Goal: Information Seeking & Learning: Find contact information

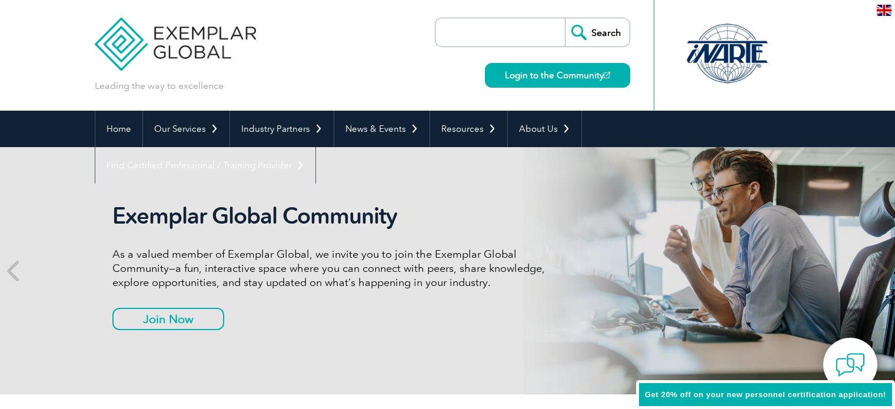
scroll to position [64, 0]
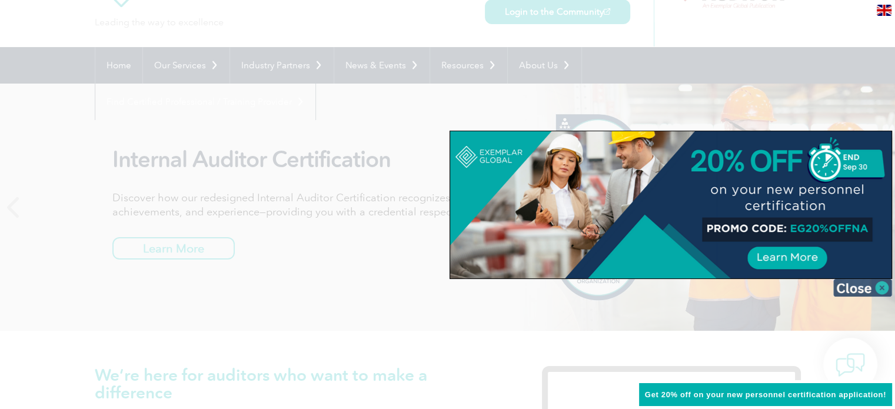
click at [883, 288] on img at bounding box center [862, 288] width 59 height 18
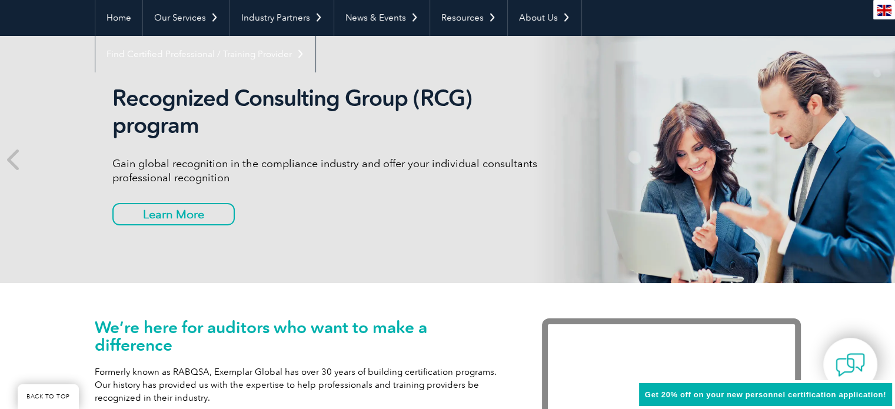
scroll to position [0, 0]
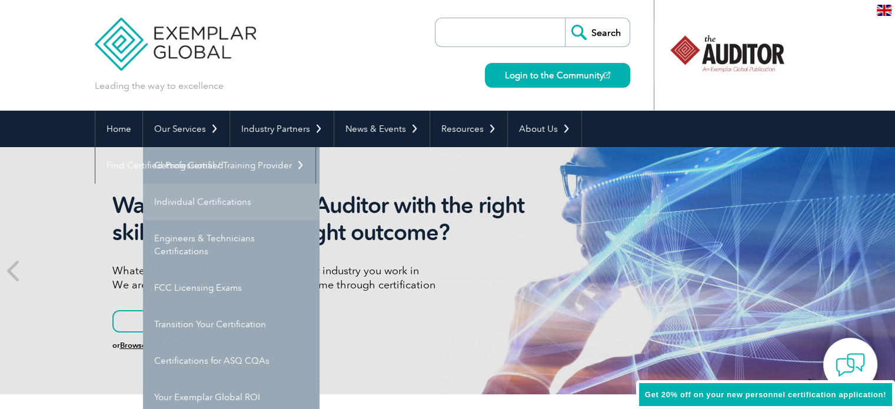
click at [217, 196] on link "Individual Certifications" at bounding box center [231, 202] width 177 height 36
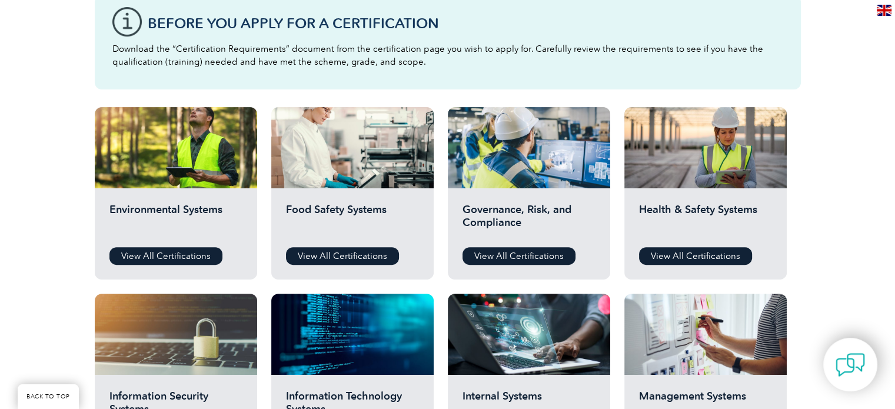
scroll to position [341, 0]
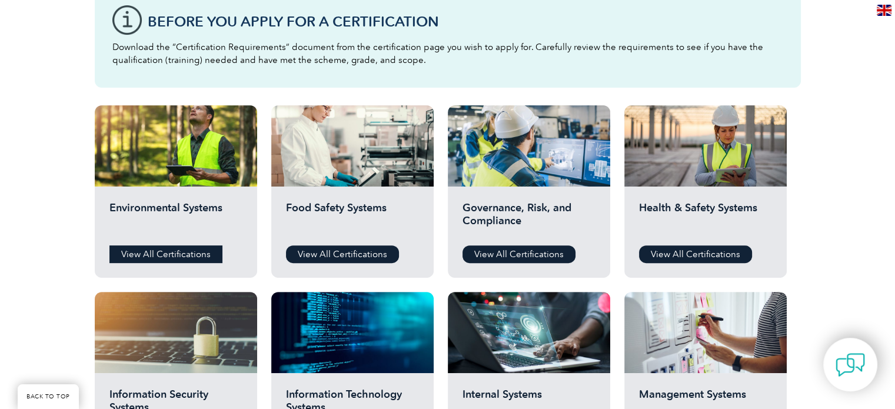
click at [198, 257] on link "View All Certifications" at bounding box center [165, 254] width 113 height 18
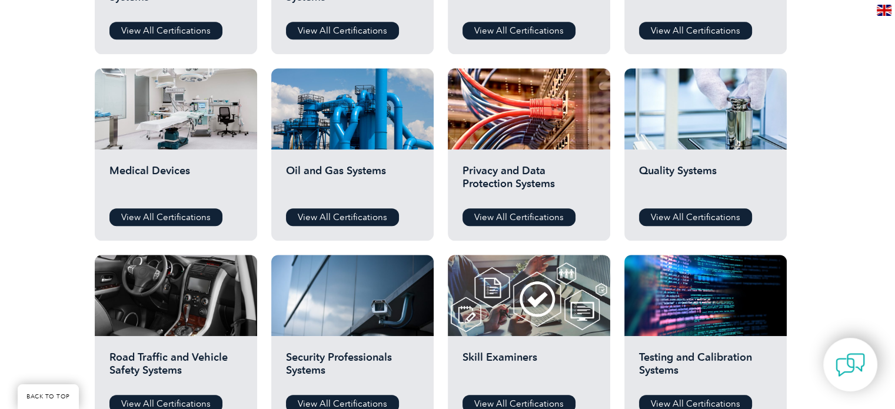
scroll to position [752, 0]
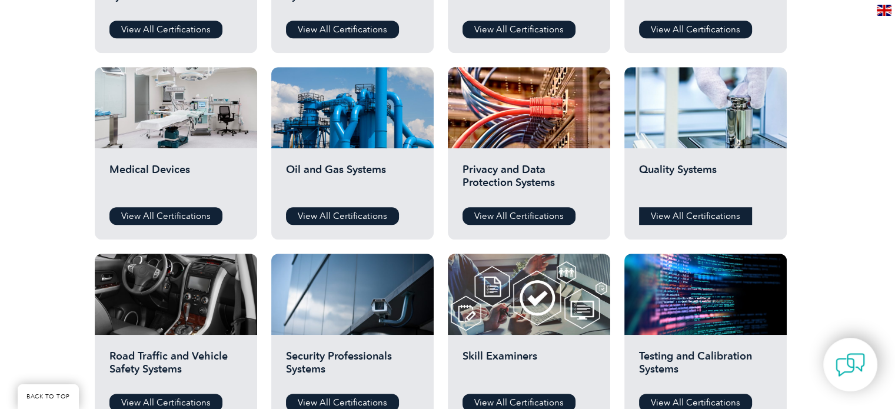
click at [676, 207] on link "View All Certifications" at bounding box center [695, 216] width 113 height 18
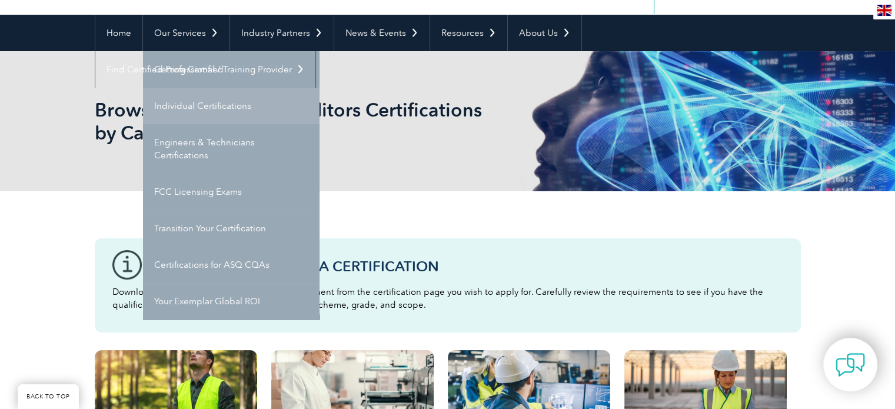
scroll to position [127, 0]
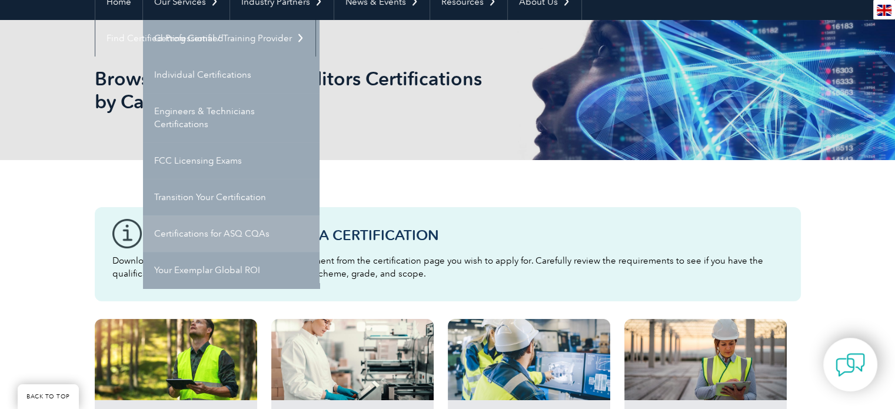
click at [243, 228] on link "Certifications for ASQ CQAs" at bounding box center [231, 233] width 177 height 36
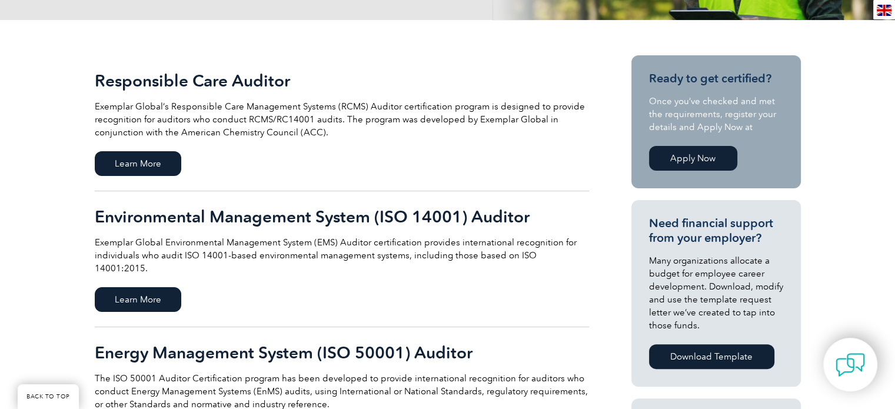
scroll to position [251, 0]
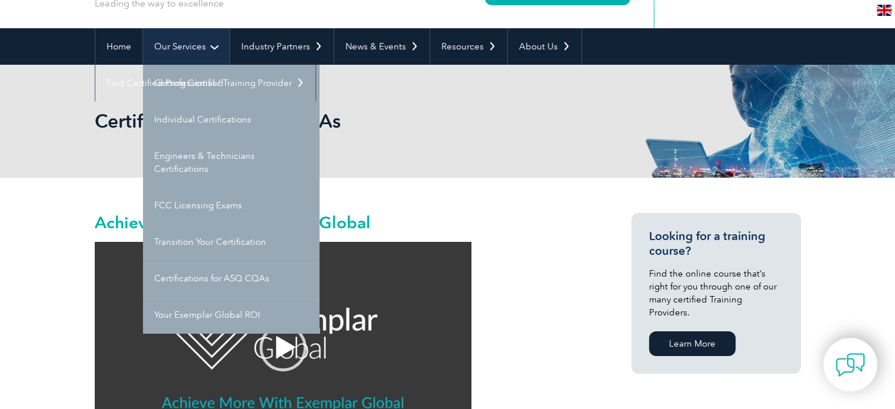
scroll to position [85, 0]
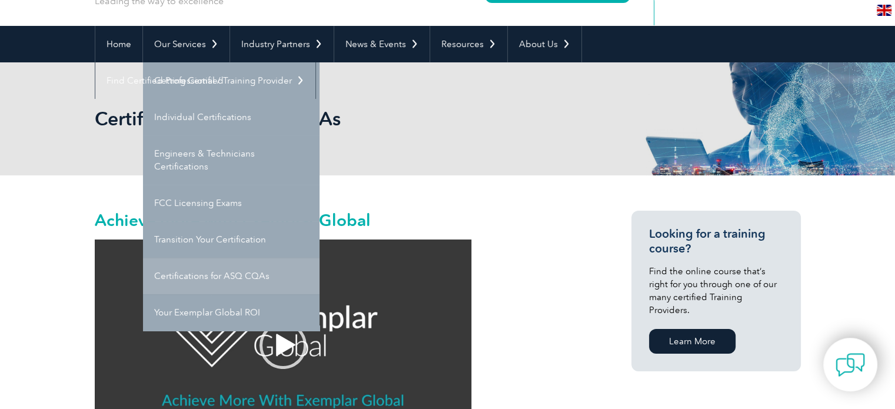
click at [257, 272] on link "Certifications for ASQ CQAs" at bounding box center [231, 276] width 177 height 36
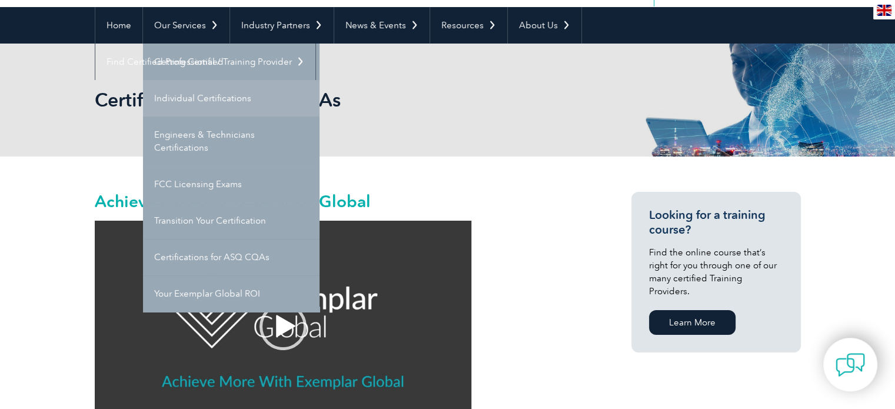
scroll to position [104, 0]
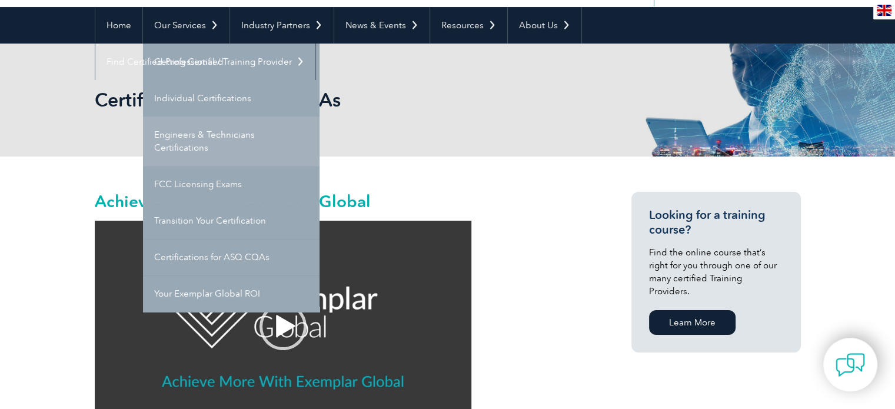
click at [228, 151] on link "Engineers & Technicians Certifications" at bounding box center [231, 141] width 177 height 49
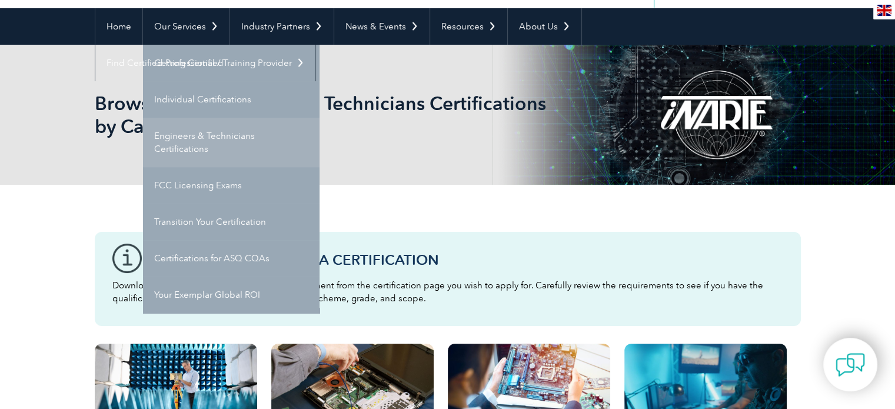
scroll to position [103, 0]
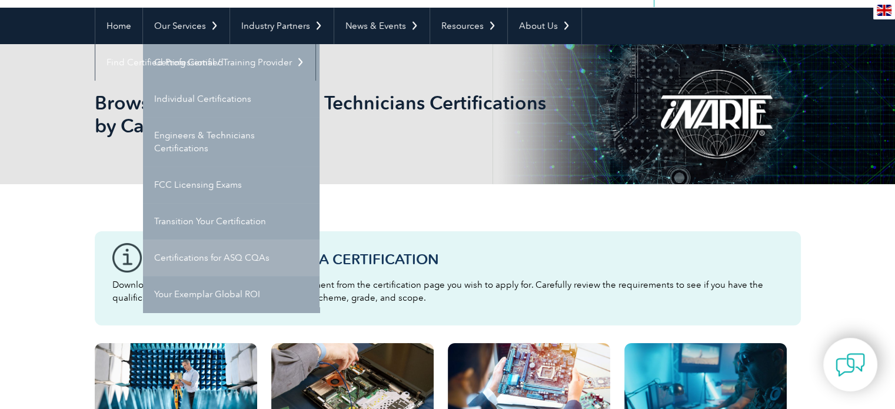
click at [258, 258] on link "Certifications for ASQ CQAs" at bounding box center [231, 258] width 177 height 36
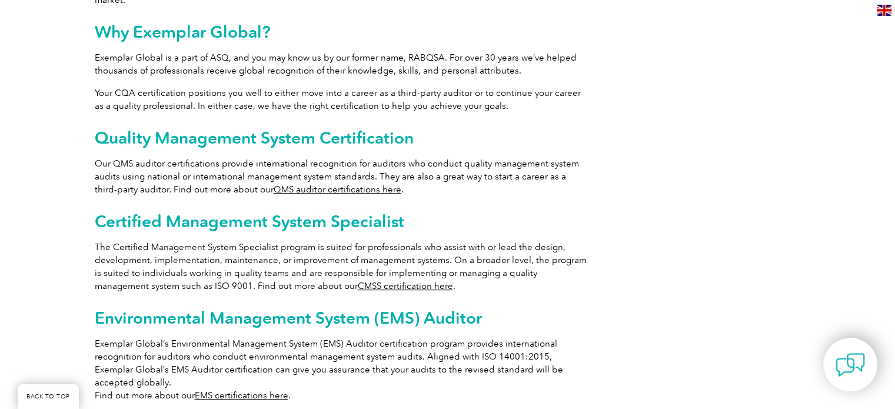
scroll to position [626, 0]
click at [329, 184] on link "QMS auditor certifications here" at bounding box center [338, 189] width 128 height 11
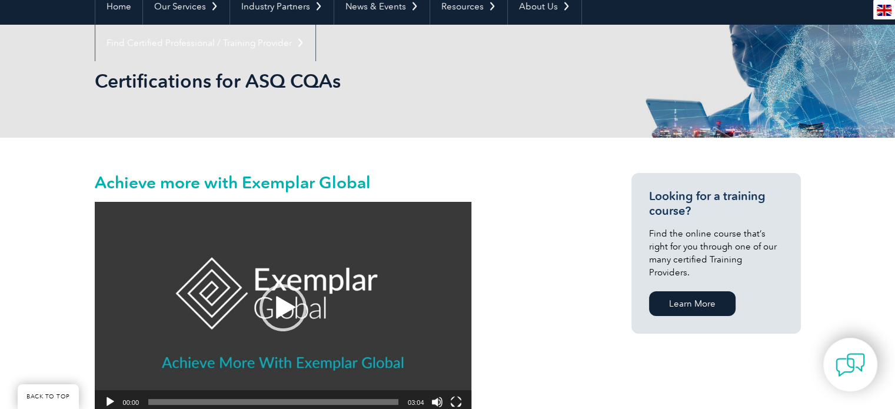
scroll to position [125, 0]
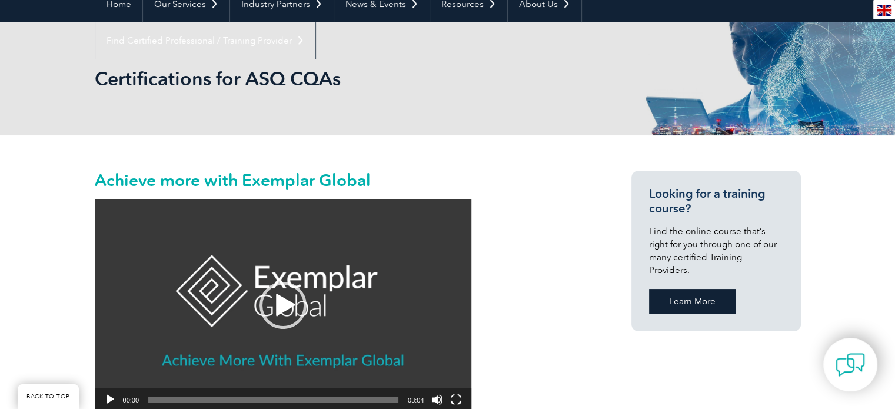
click at [693, 289] on link "Learn More" at bounding box center [692, 301] width 87 height 25
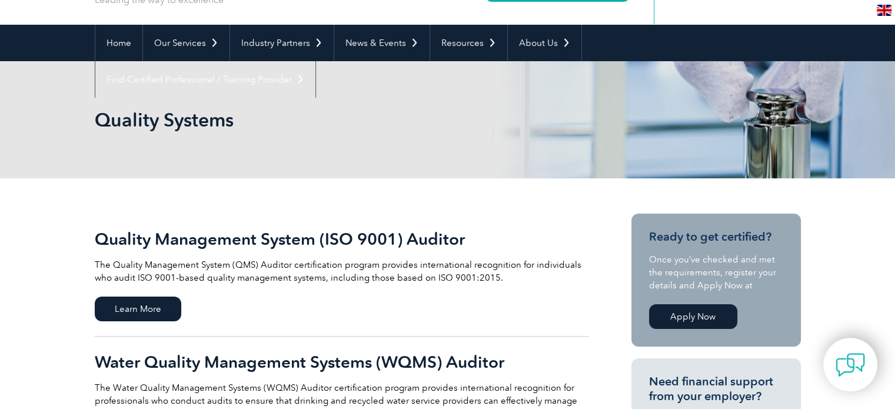
scroll to position [75, 0]
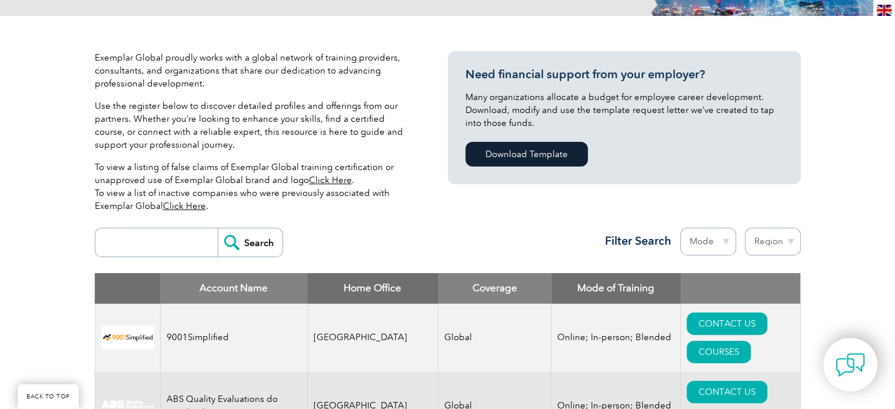
scroll to position [247, 0]
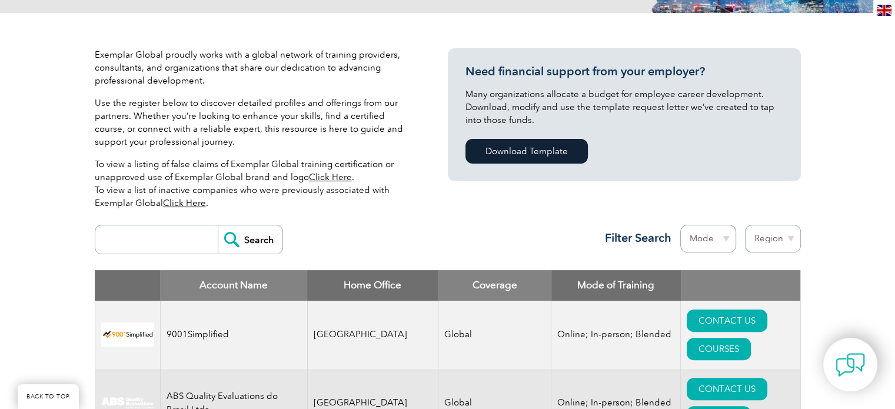
click at [177, 241] on input "search" at bounding box center [159, 239] width 117 height 28
type input "edu"
click at [235, 240] on input "Search" at bounding box center [250, 239] width 65 height 28
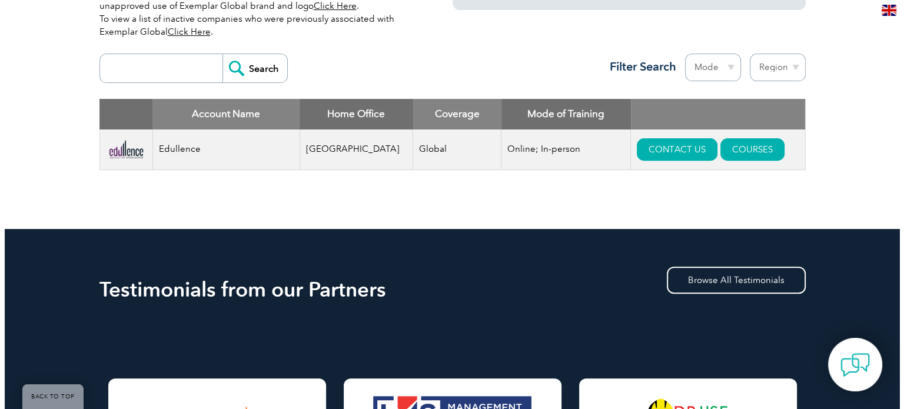
scroll to position [419, 0]
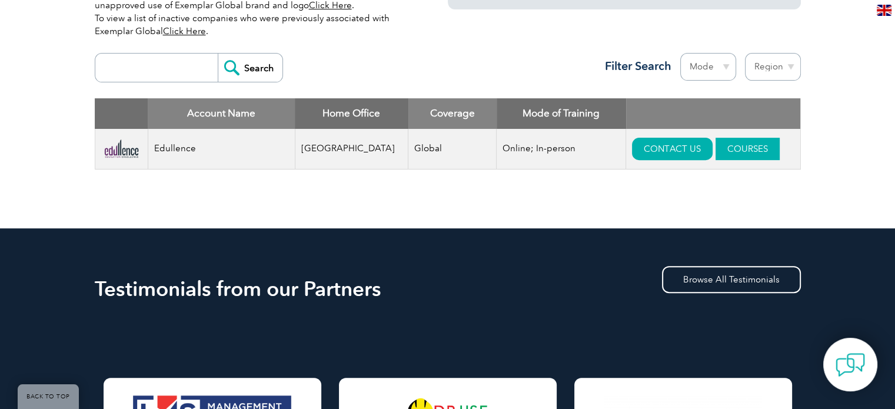
click at [716, 145] on link "COURSES" at bounding box center [748, 149] width 64 height 22
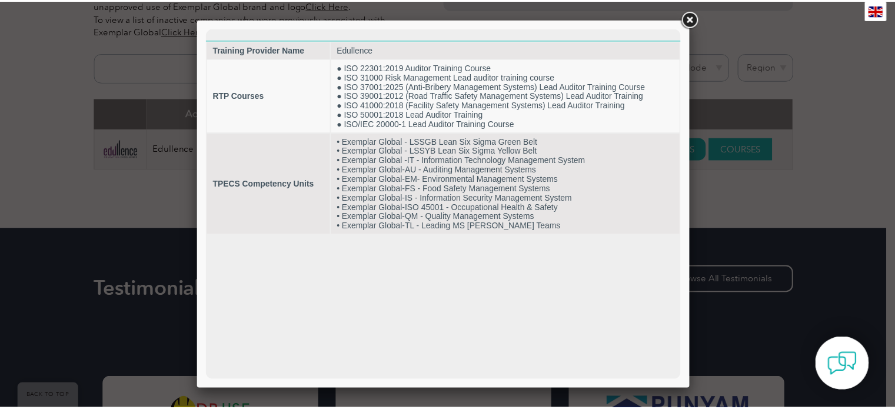
scroll to position [0, 0]
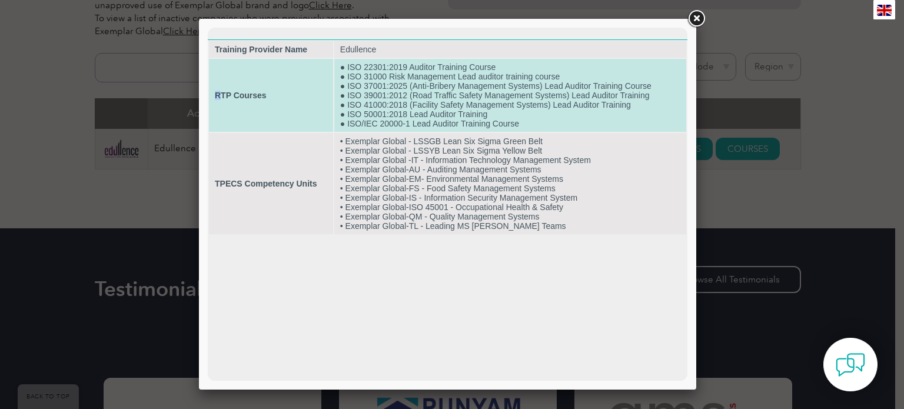
drag, startPoint x: 217, startPoint y: 96, endPoint x: 222, endPoint y: 95, distance: 5.9
click at [222, 95] on strong "RTP Courses" at bounding box center [241, 95] width 52 height 9
drag, startPoint x: 216, startPoint y: 95, endPoint x: 267, endPoint y: 94, distance: 51.2
click at [267, 94] on td "RTP Courses" at bounding box center [271, 95] width 124 height 73
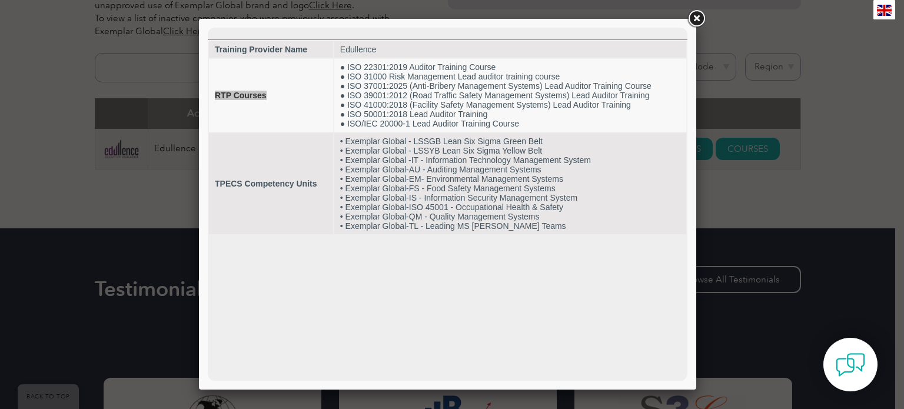
click at [694, 21] on link at bounding box center [696, 18] width 21 height 21
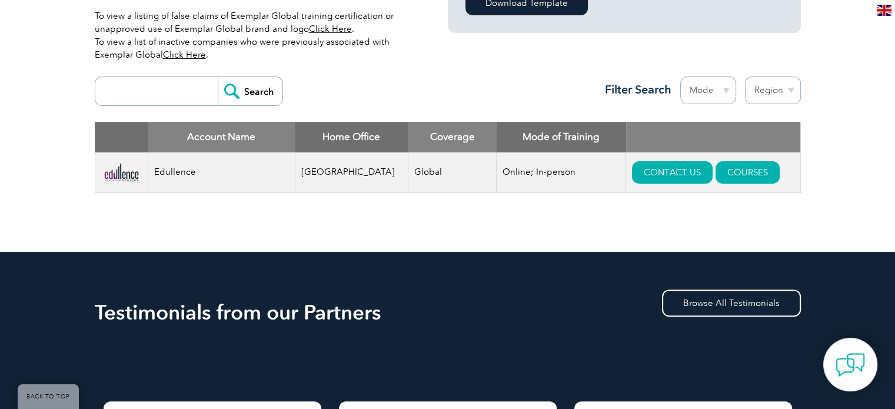
scroll to position [386, 0]
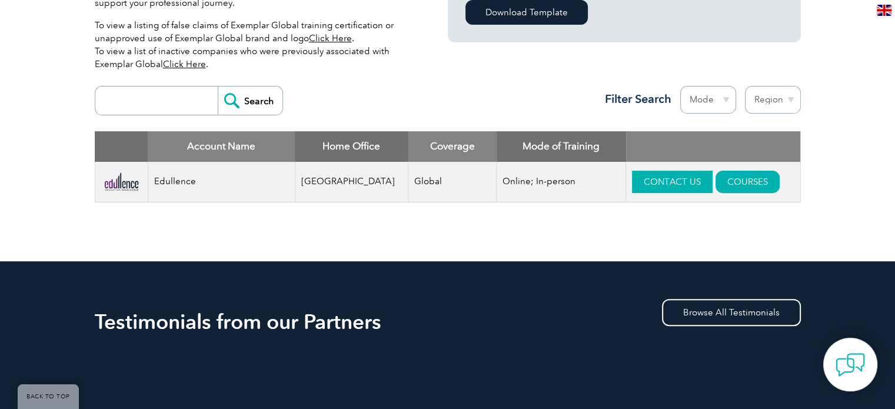
click at [660, 190] on link "CONTACT US" at bounding box center [672, 182] width 81 height 22
